Goal: Task Accomplishment & Management: Complete application form

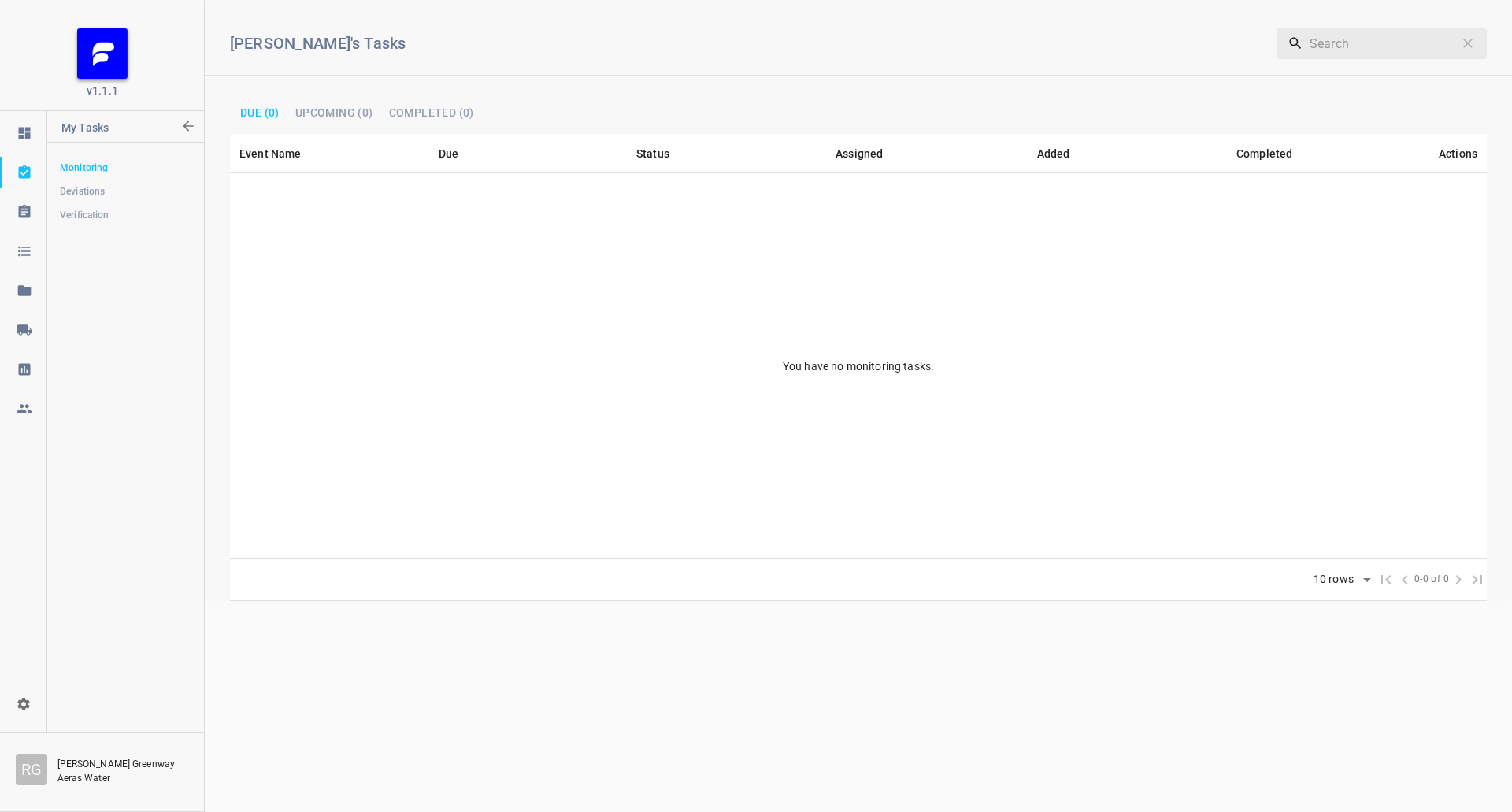
click at [2, 326] on div at bounding box center [25, 329] width 48 height 16
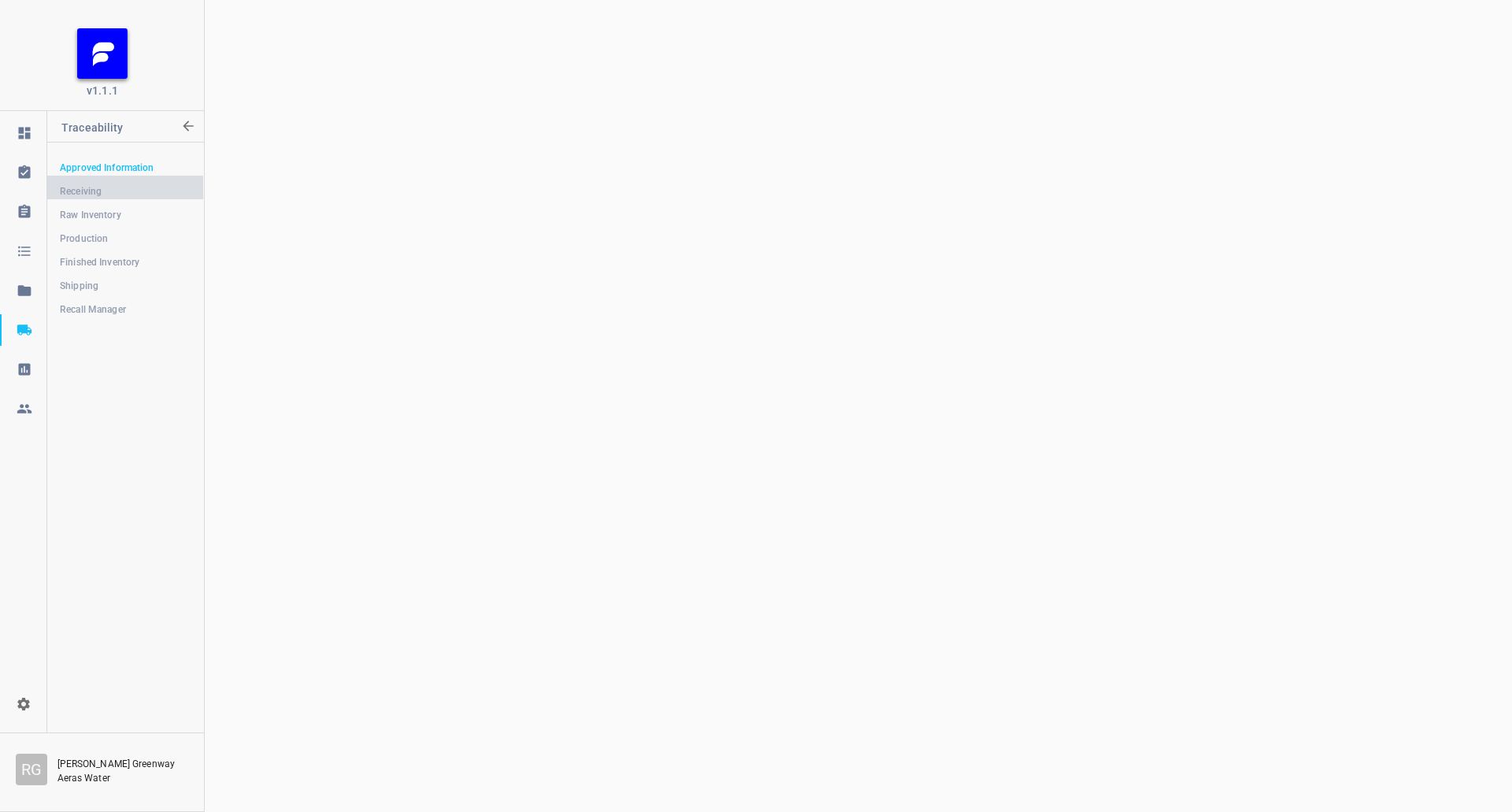
click at [96, 177] on link "Receiving" at bounding box center [125, 191] width 156 height 31
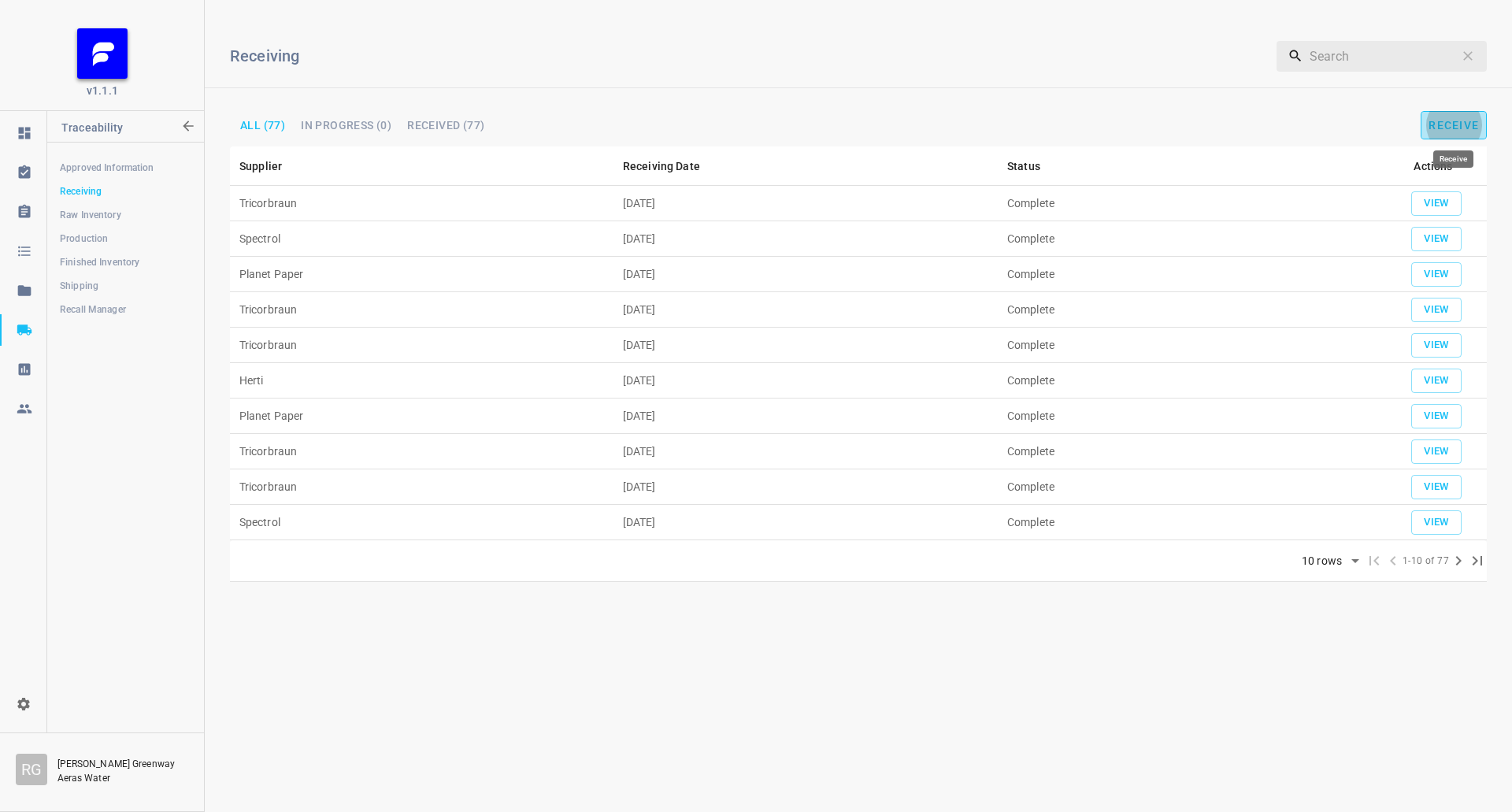
click at [1448, 126] on span "Receive" at bounding box center [1454, 125] width 51 height 12
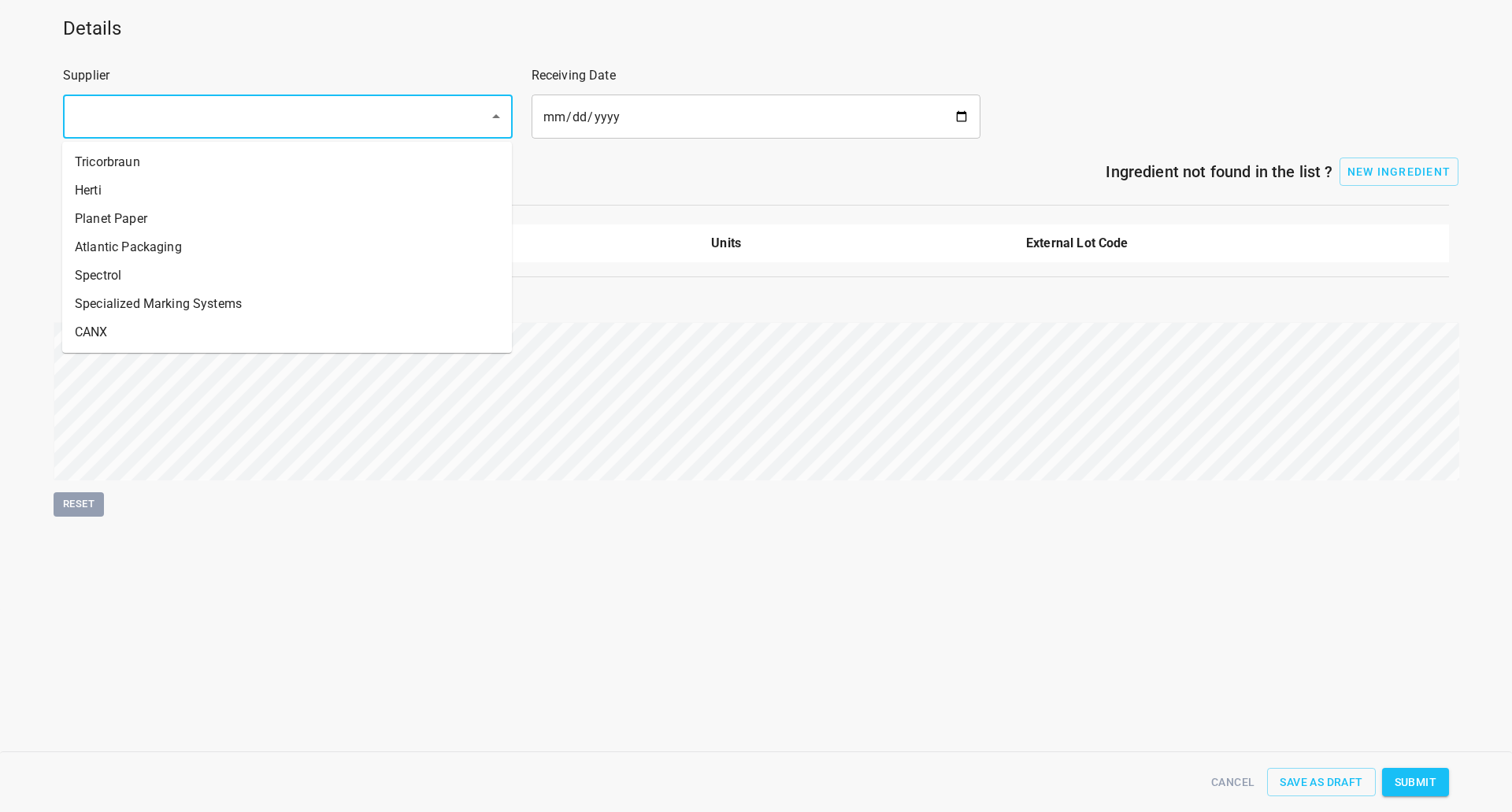
click at [206, 126] on input "text" at bounding box center [265, 115] width 391 height 30
click at [178, 161] on li "Tricorbraun" at bounding box center [286, 162] width 450 height 29
type input "Tricorbraun"
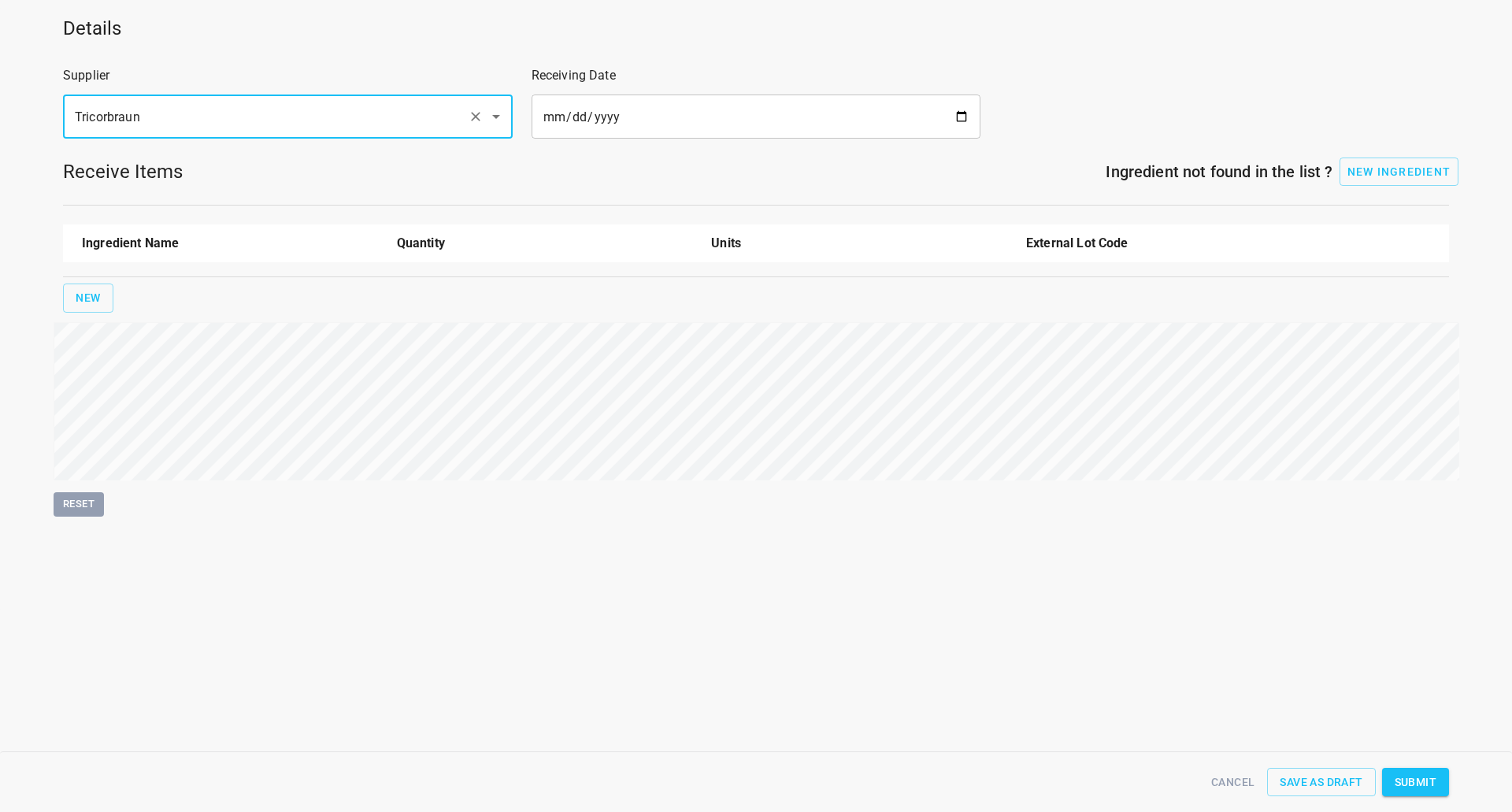
click at [955, 108] on input "date" at bounding box center [756, 116] width 450 height 44
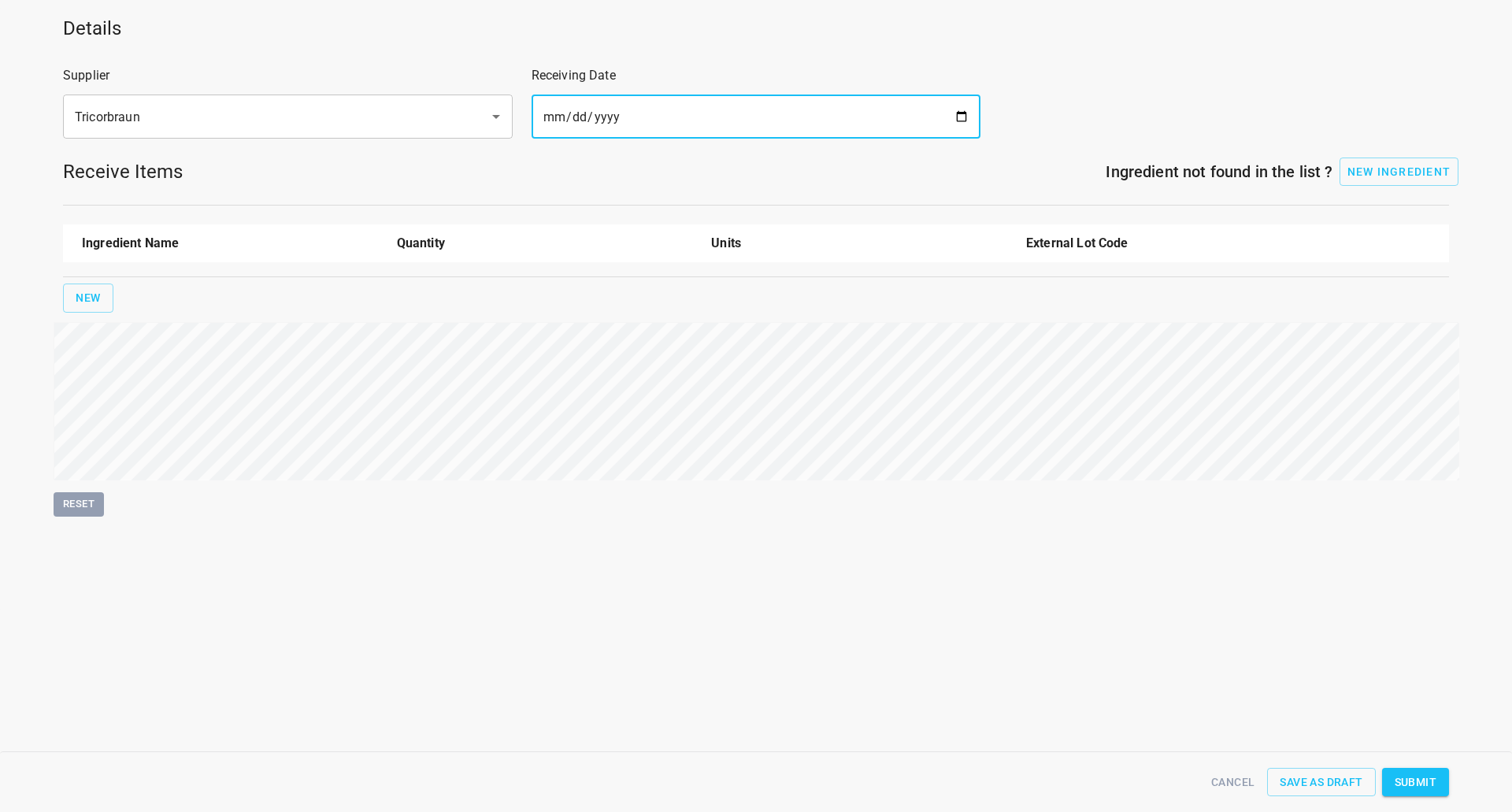
click at [959, 117] on input "date" at bounding box center [756, 116] width 450 height 44
type input "[DATE]"
click at [90, 280] on div "Ingredient Name Quantity Units External Lot Code New" at bounding box center [756, 268] width 1405 height 107
click at [92, 295] on span "New" at bounding box center [88, 298] width 25 height 20
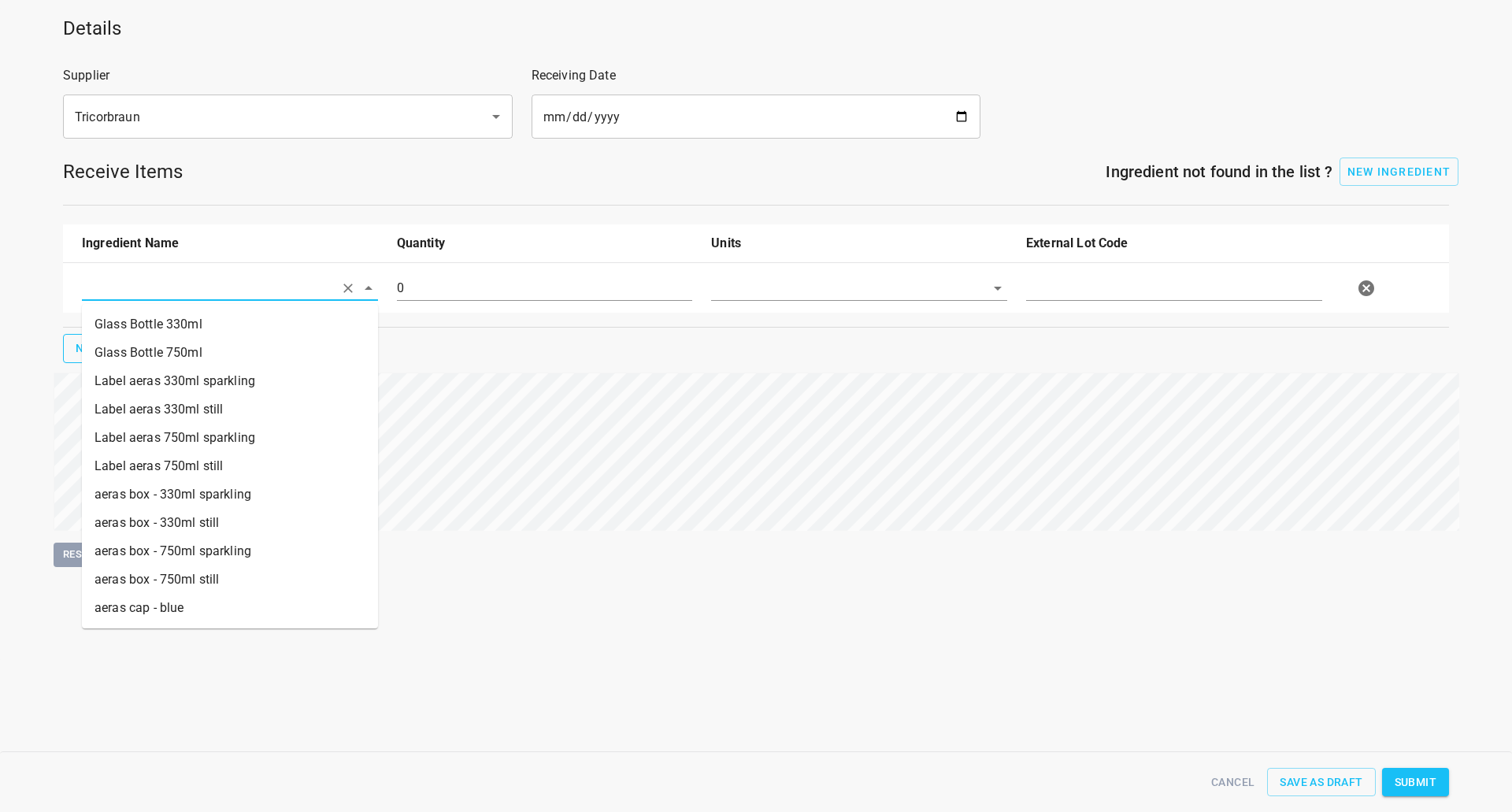
click at [121, 298] on input "text" at bounding box center [208, 288] width 252 height 25
drag, startPoint x: 222, startPoint y: 339, endPoint x: 215, endPoint y: 358, distance: 20.2
click at [216, 361] on ul "Glass Bottle 330ml Glass Bottle 750ml Label aeras 330ml sparkling Label aeras 3…" at bounding box center [230, 466] width 296 height 324
click at [215, 358] on li "Glass Bottle 750ml" at bounding box center [230, 353] width 296 height 29
type input "Glass Bottle 750ml"
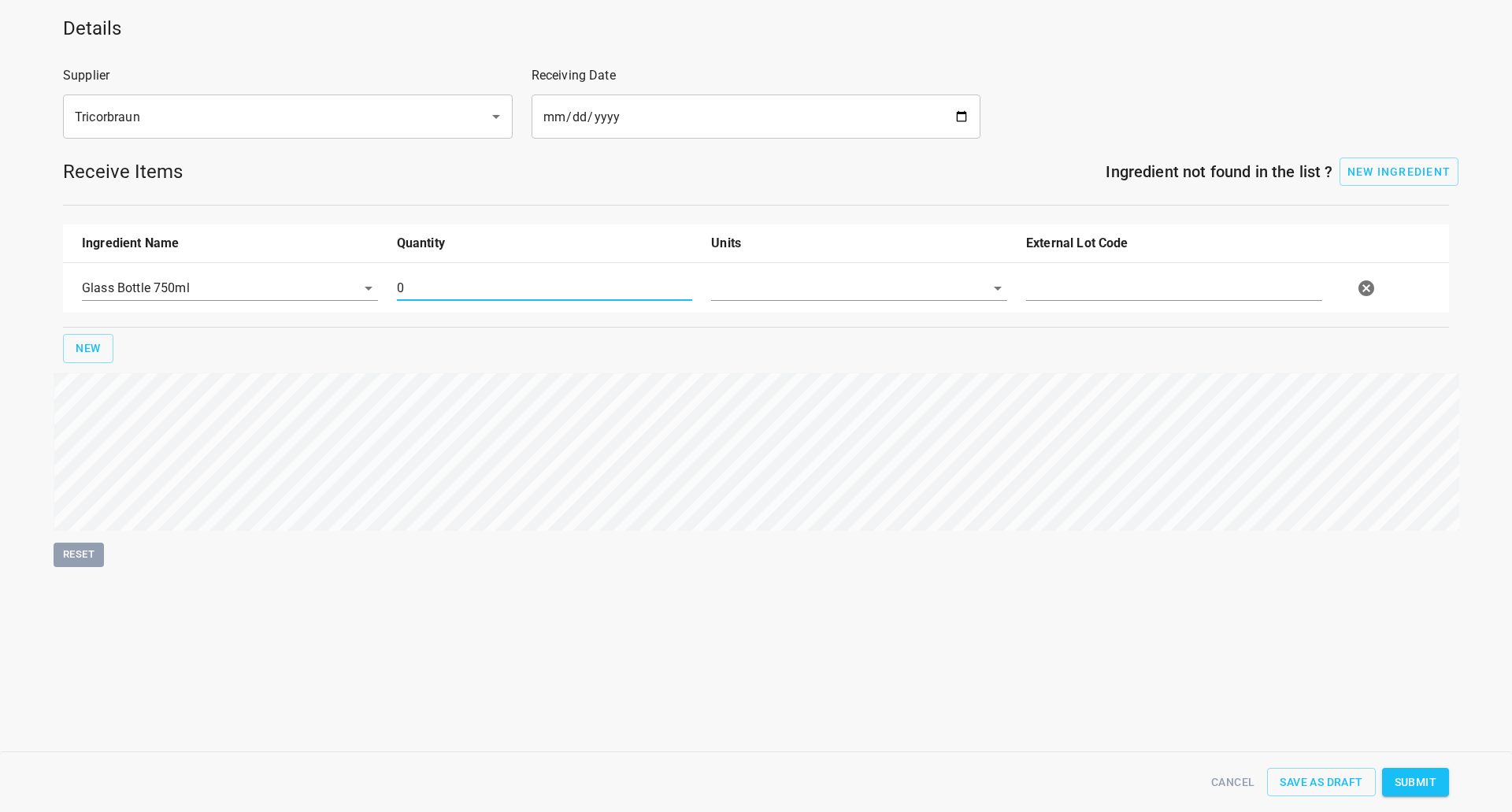
click at [462, 298] on input "0" at bounding box center [545, 288] width 296 height 25
click at [466, 296] on input "0" at bounding box center [545, 288] width 296 height 25
type input "39610"
click at [749, 286] on input "text" at bounding box center [837, 288] width 252 height 25
click at [761, 324] on li "[PERSON_NAME]" at bounding box center [859, 324] width 296 height 29
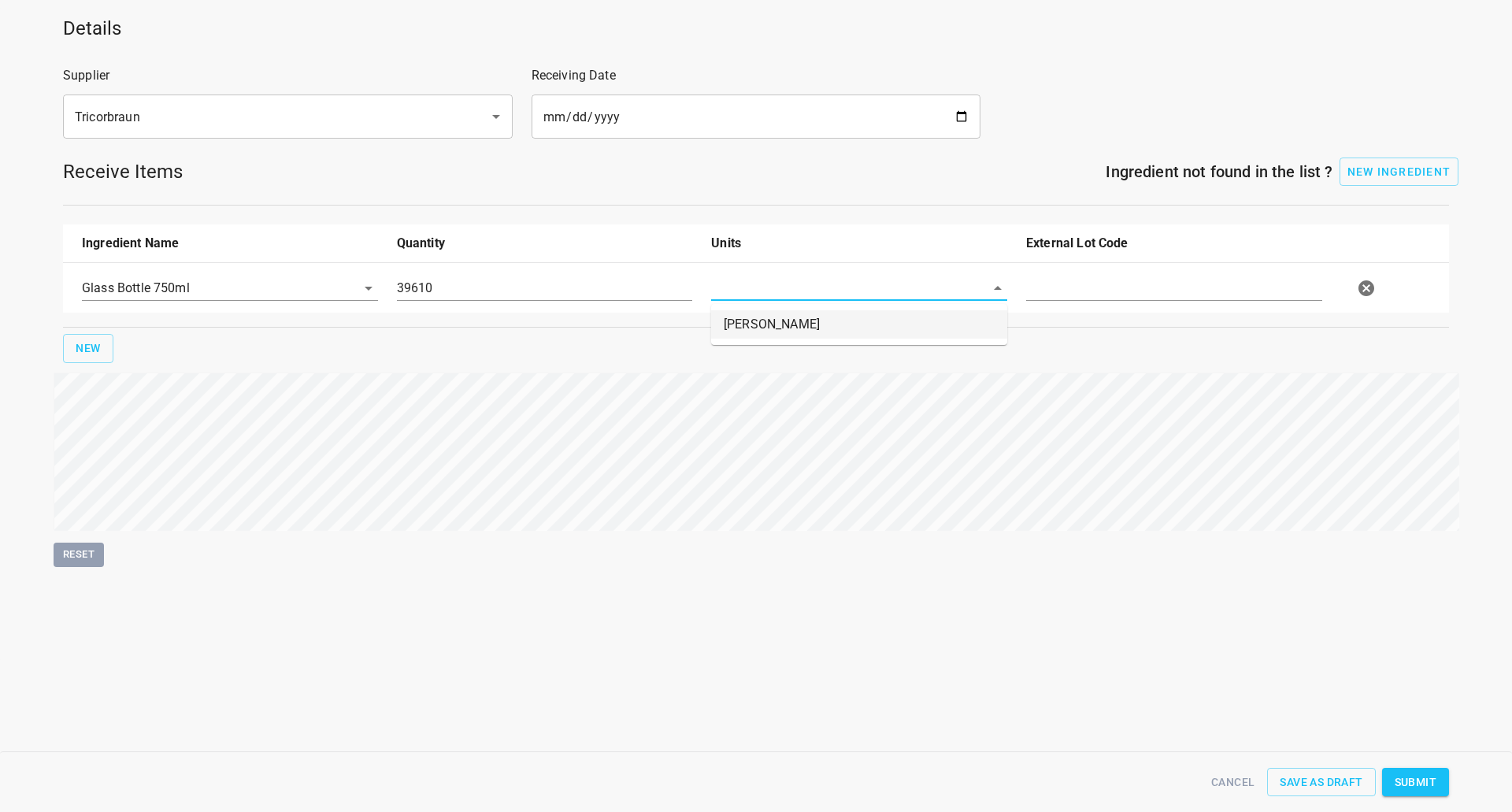
type input "[PERSON_NAME]"
click at [1236, 292] on input "text" at bounding box center [1174, 288] width 296 height 25
click at [1101, 286] on input "text" at bounding box center [1174, 288] width 296 height 25
type input "returns 1/2"
click at [1224, 535] on div "Reset" at bounding box center [756, 469] width 1405 height 195
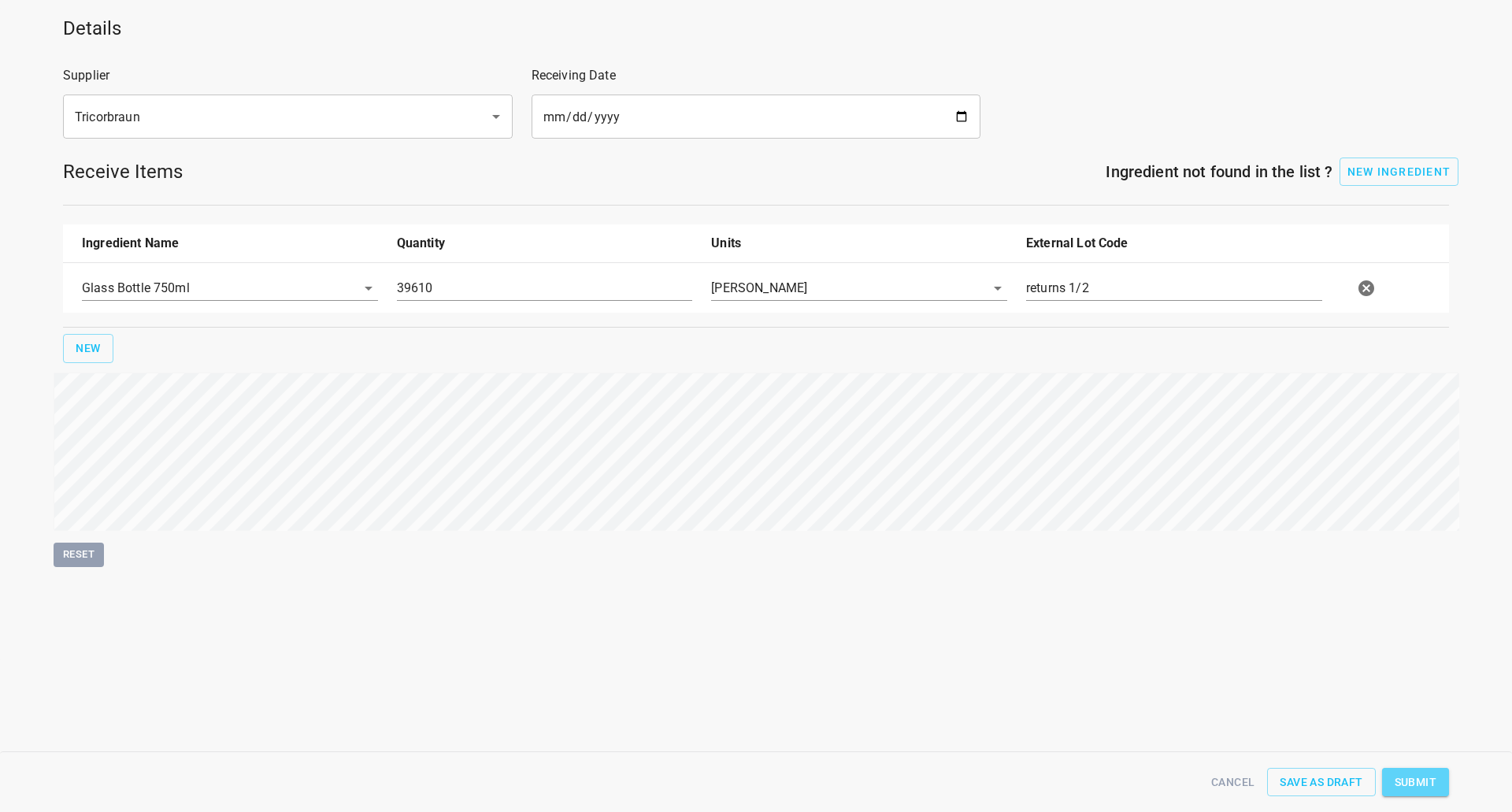
click at [1436, 772] on span "Submit" at bounding box center [1416, 781] width 42 height 20
type input "39610.000000000000000"
